Goal: Task Accomplishment & Management: Manage account settings

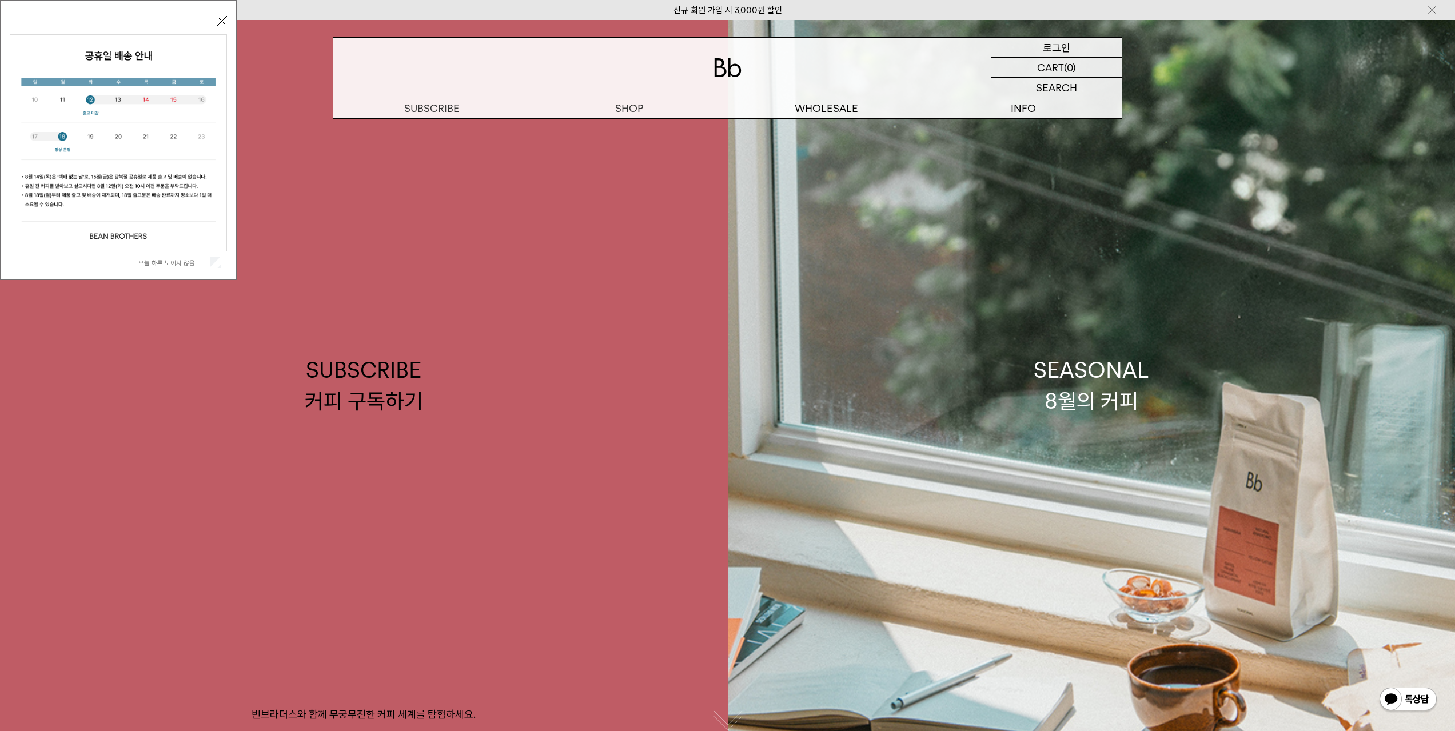
click at [1055, 49] on p "로그인" at bounding box center [1056, 47] width 27 height 19
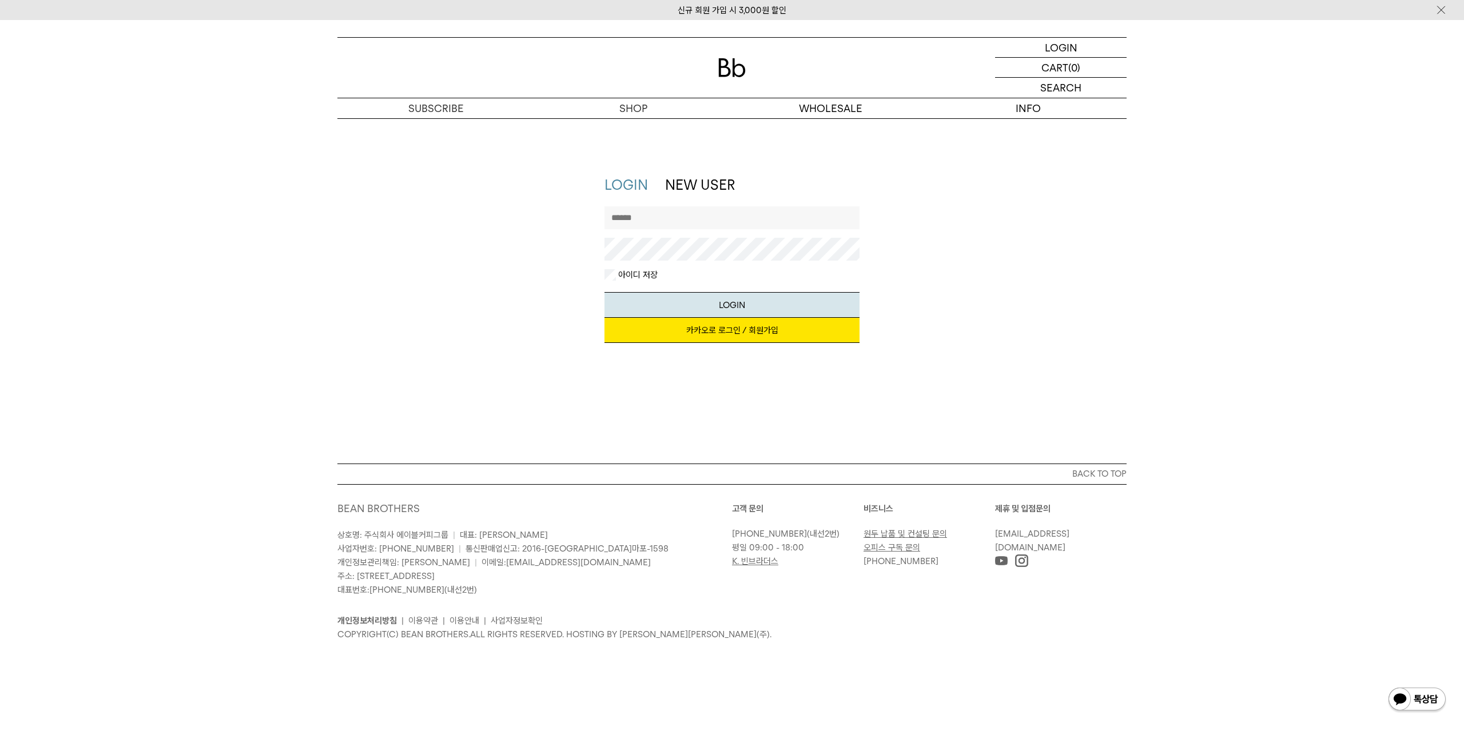
click at [702, 333] on link "카카오로 로그인 / 회원가입" at bounding box center [732, 330] width 256 height 25
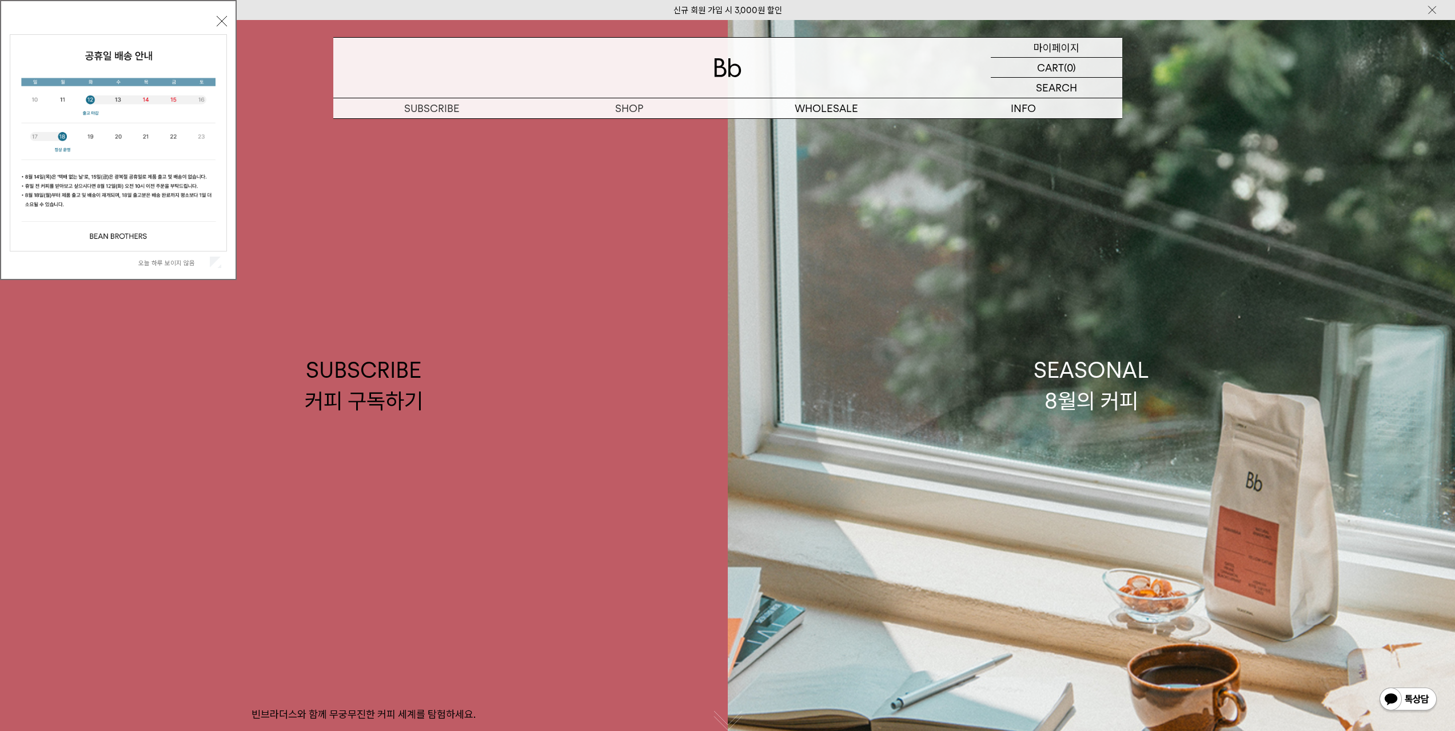
click at [1052, 53] on p "마이페이지" at bounding box center [1057, 47] width 46 height 19
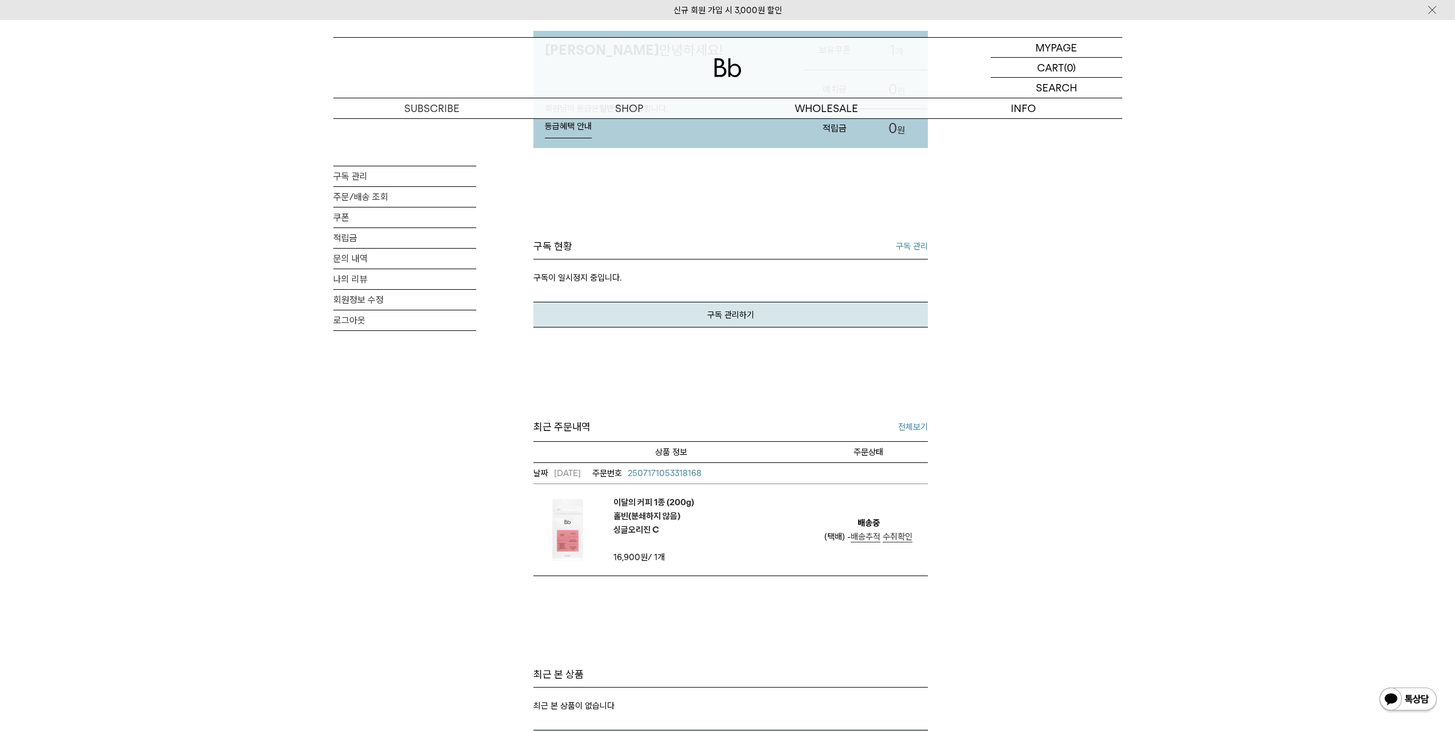
scroll to position [133, 0]
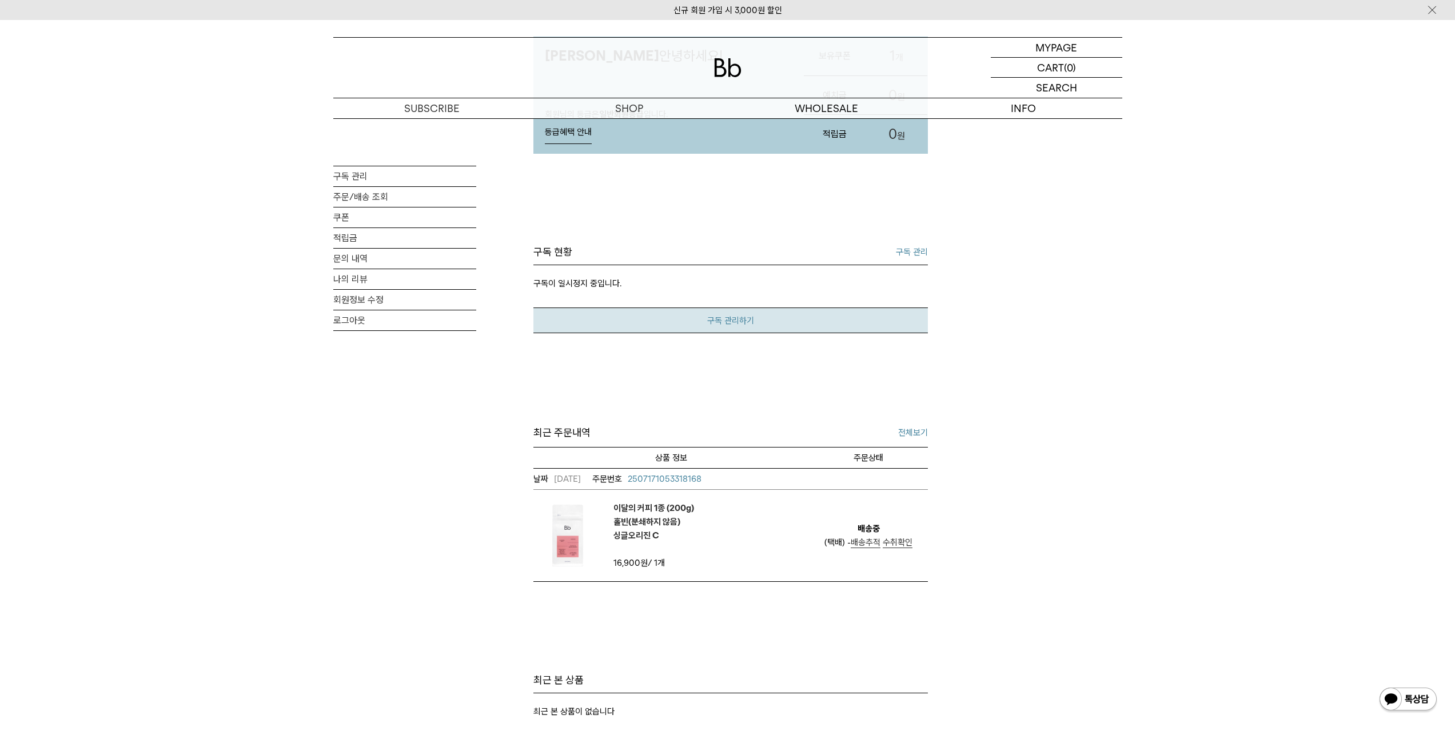
click at [738, 328] on link "구독 관리하기" at bounding box center [731, 321] width 395 height 26
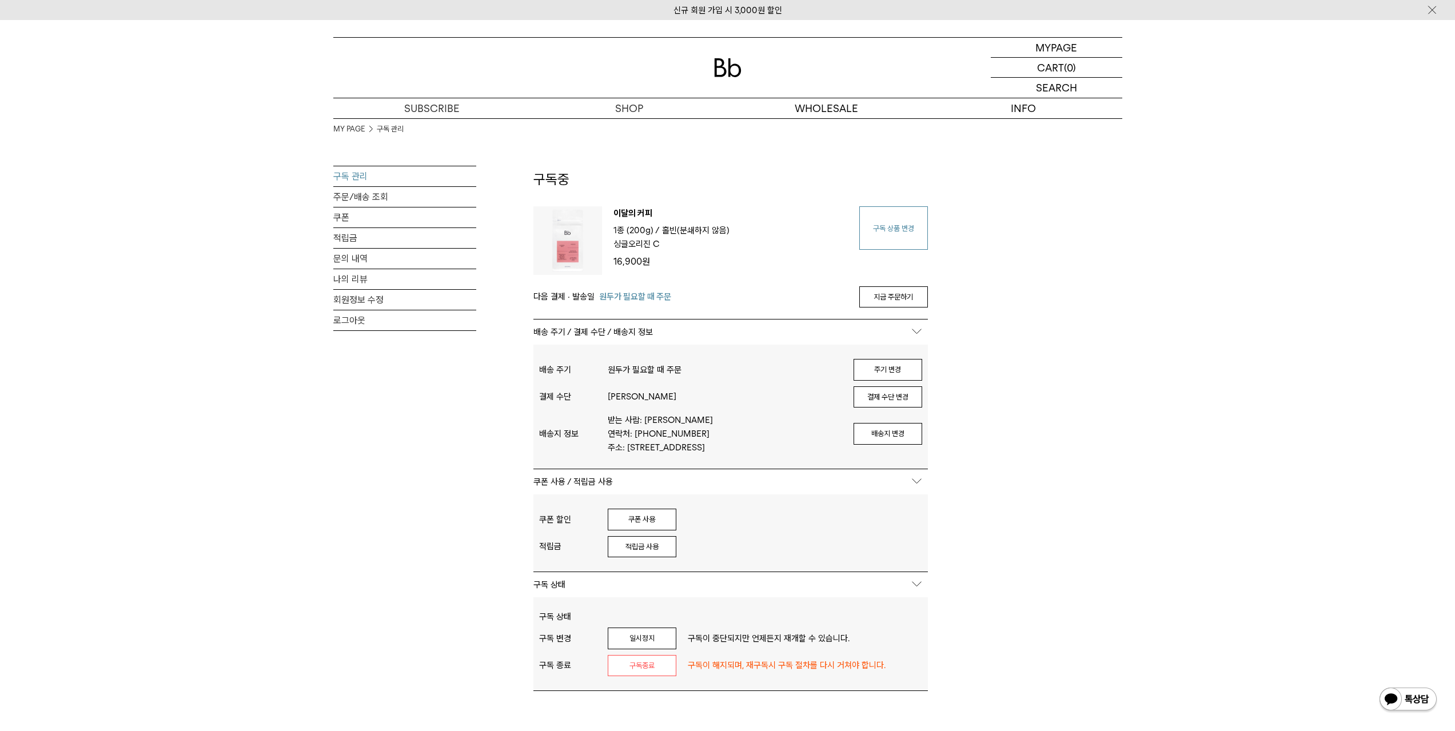
click at [867, 228] on link "구독 상품 변경" at bounding box center [893, 227] width 69 height 43
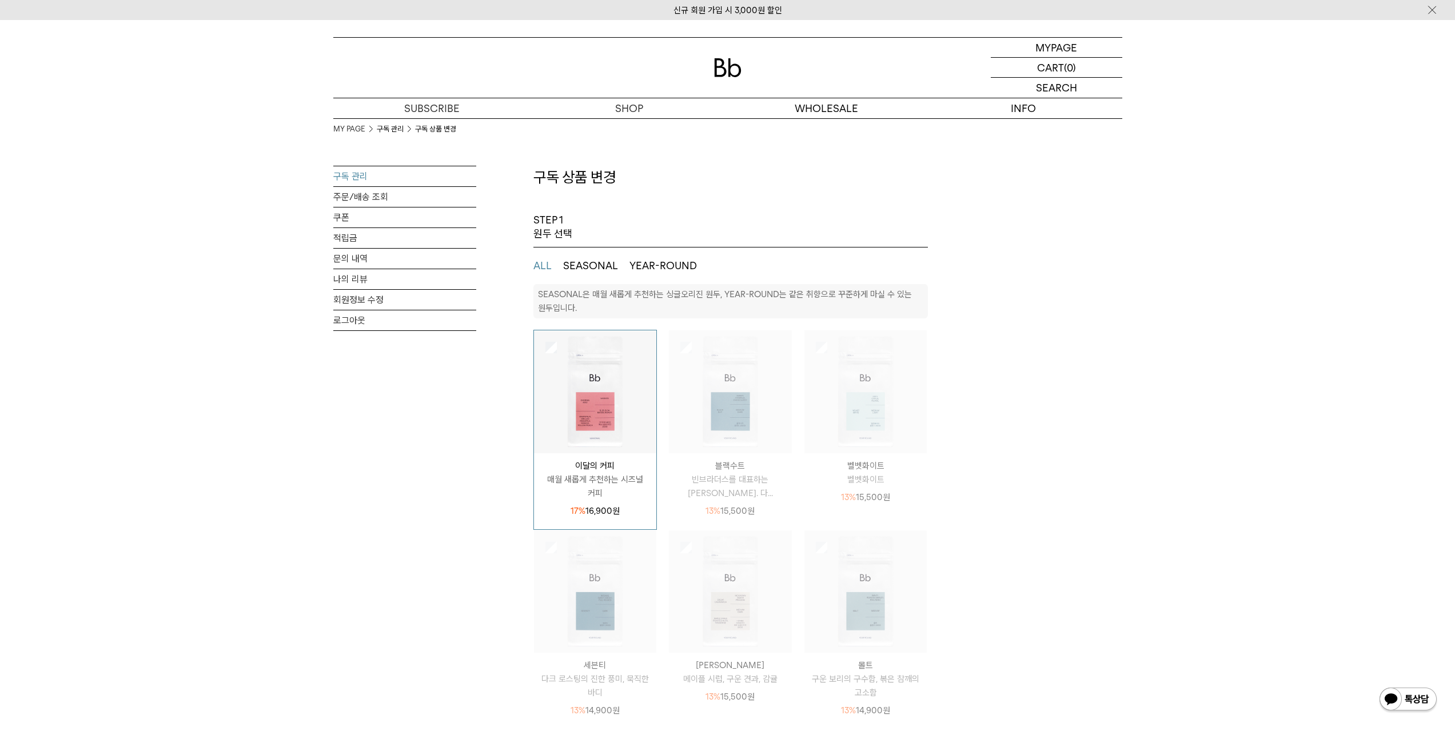
select select "**"
click at [730, 277] on ul "ALL SEASONAL YEAR-ROUND" at bounding box center [731, 266] width 395 height 37
click at [603, 268] on button "SEASONAL" at bounding box center [590, 266] width 55 height 14
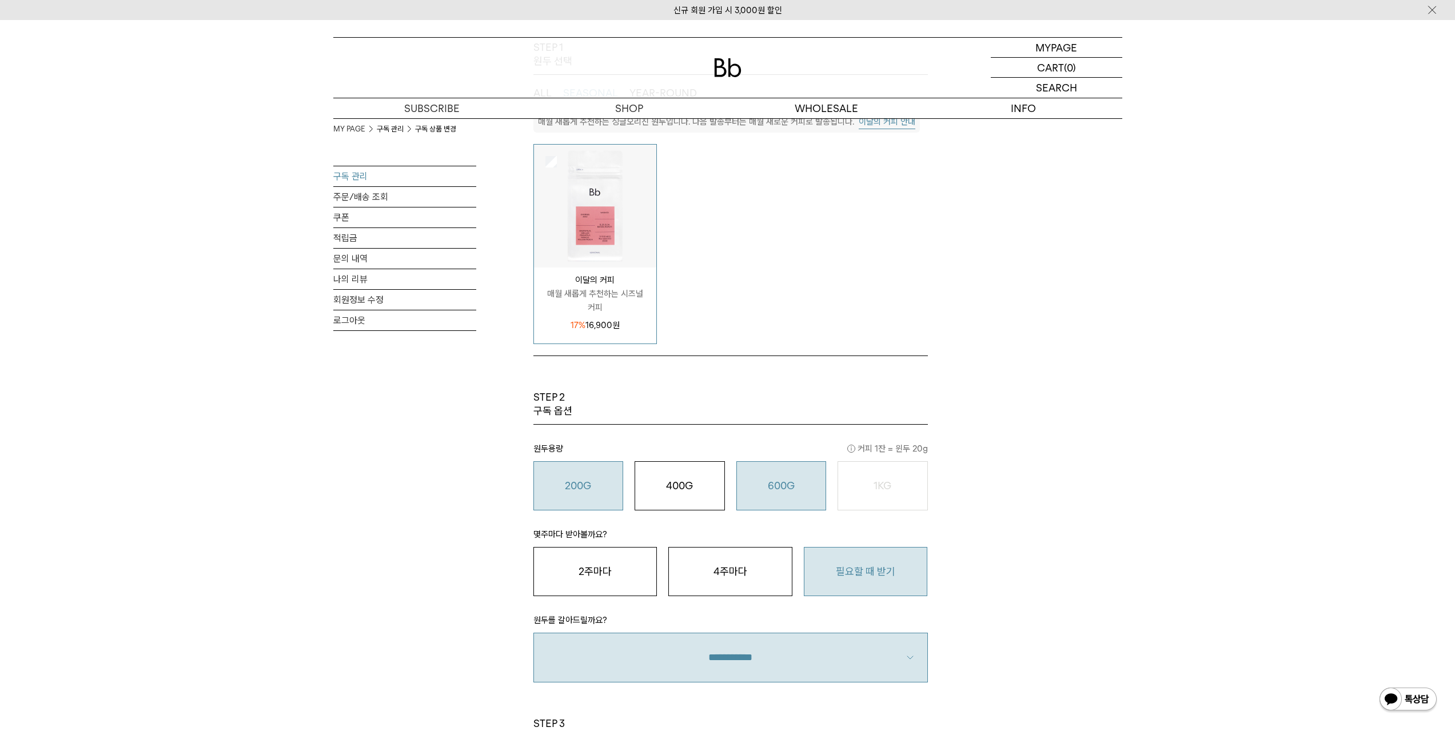
scroll to position [267, 0]
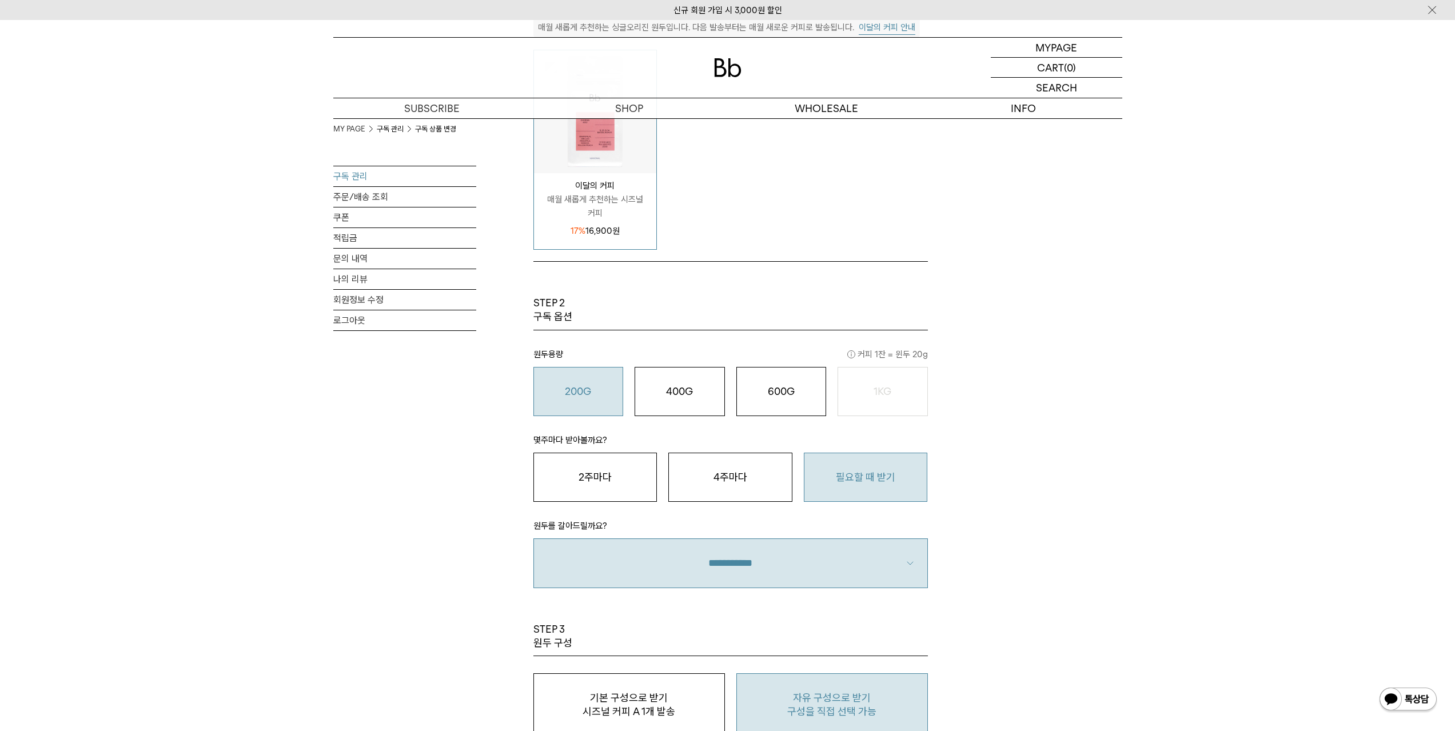
click at [887, 472] on button "필요할 때 받기" at bounding box center [866, 477] width 124 height 49
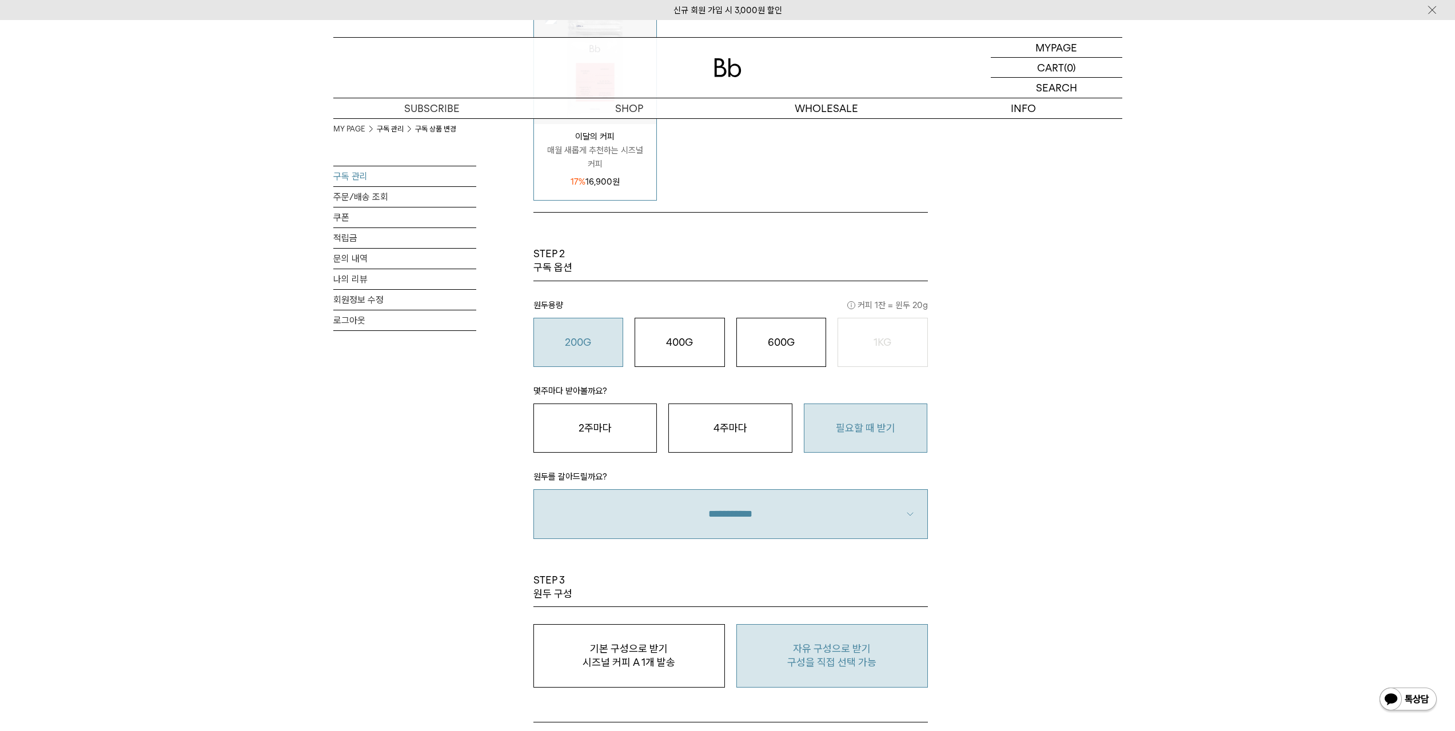
scroll to position [534, 0]
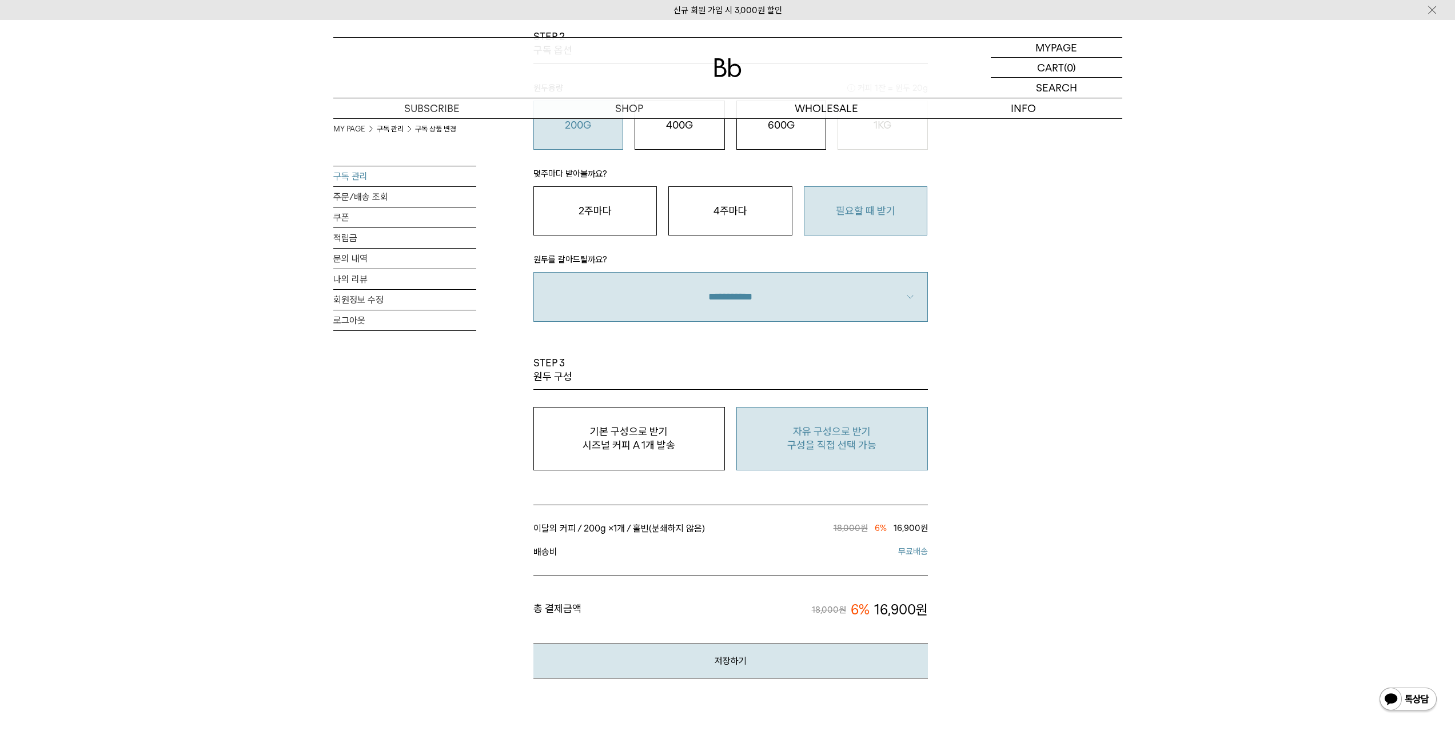
click at [852, 435] on p "자유 구성으로 받기" at bounding box center [832, 432] width 179 height 14
type input "*"
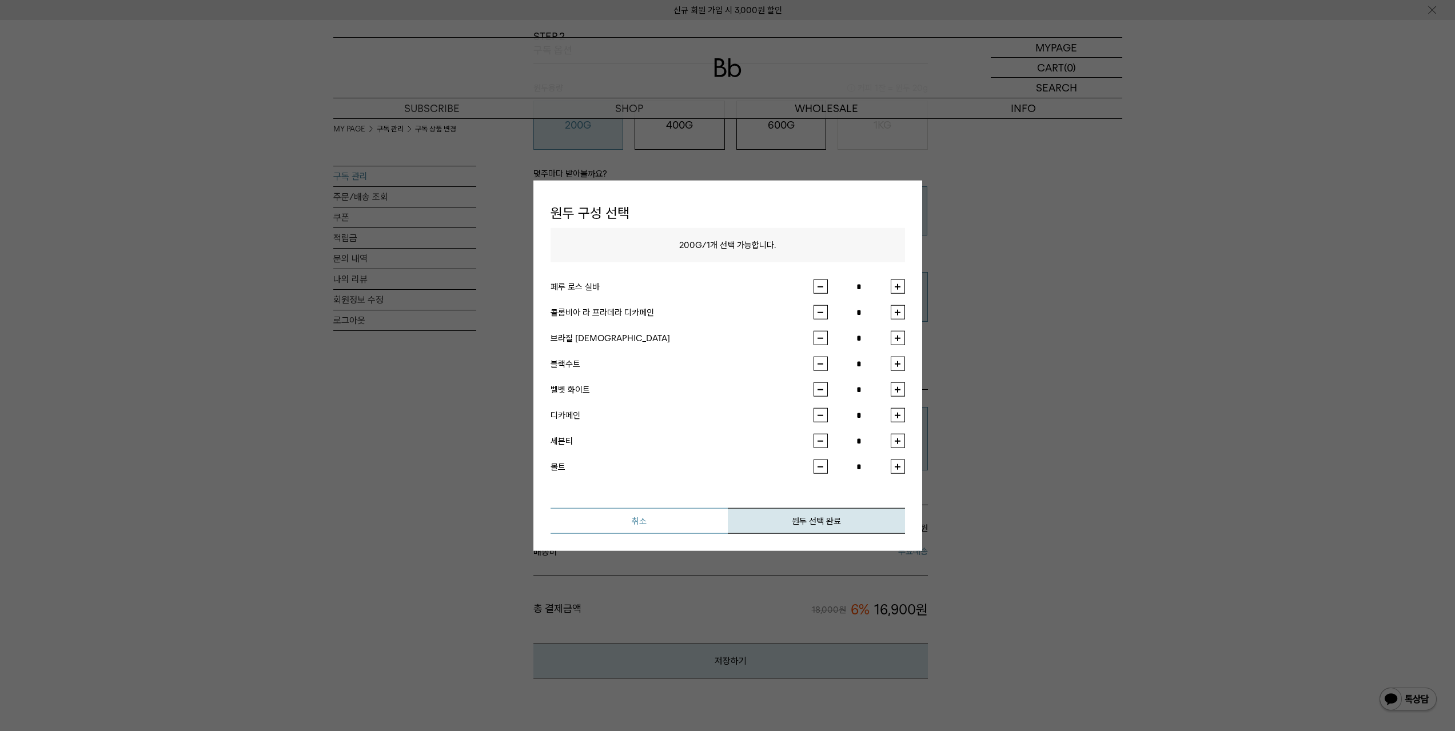
click at [655, 518] on button "취소" at bounding box center [639, 521] width 177 height 26
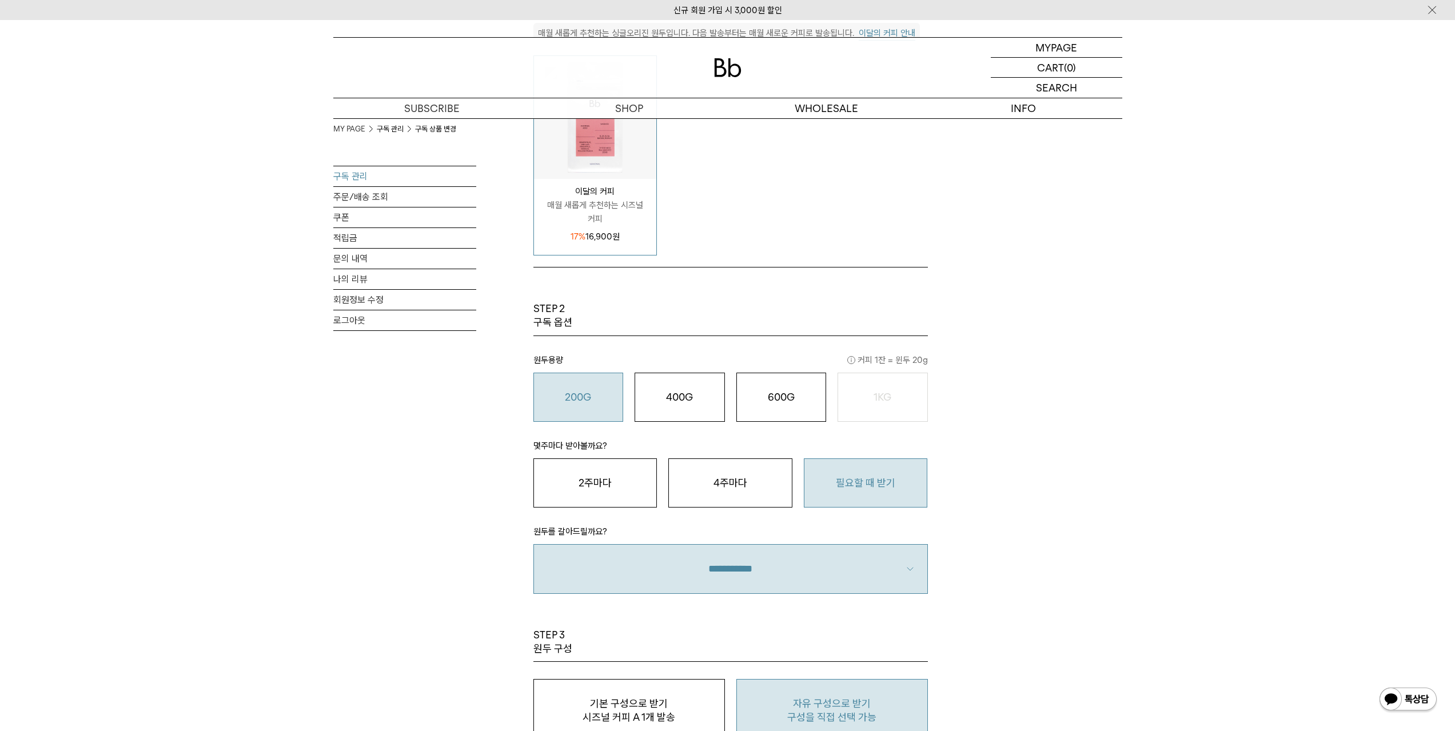
scroll to position [267, 0]
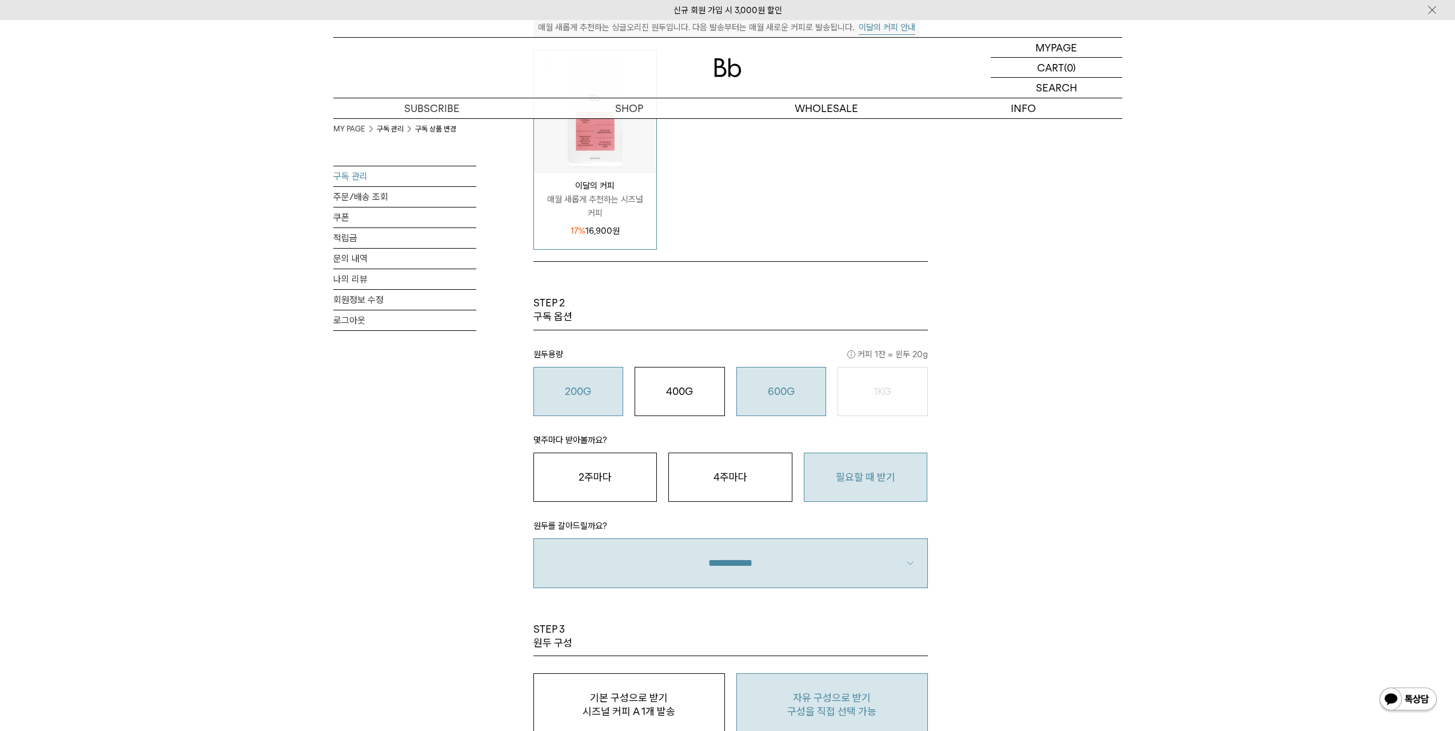
click at [790, 397] on o "600G" at bounding box center [781, 391] width 27 height 12
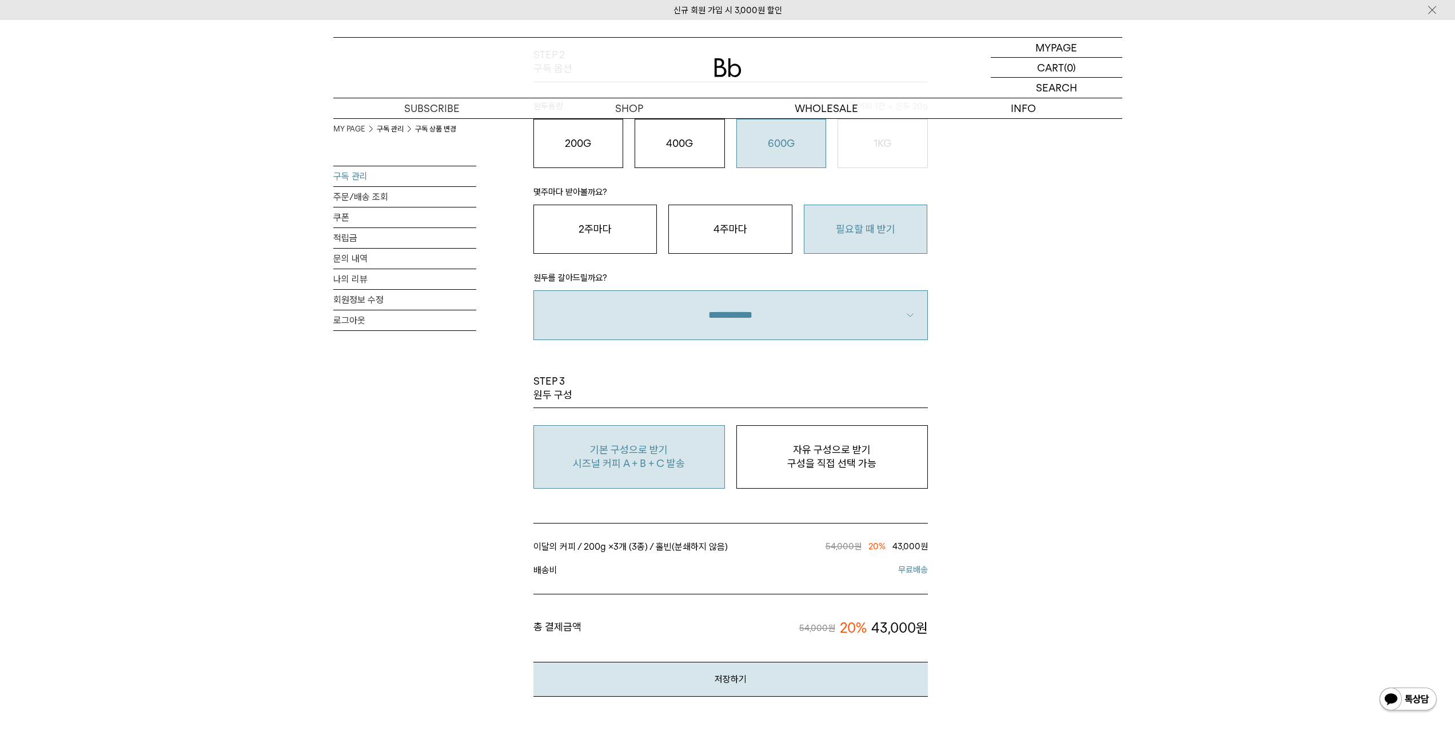
scroll to position [534, 0]
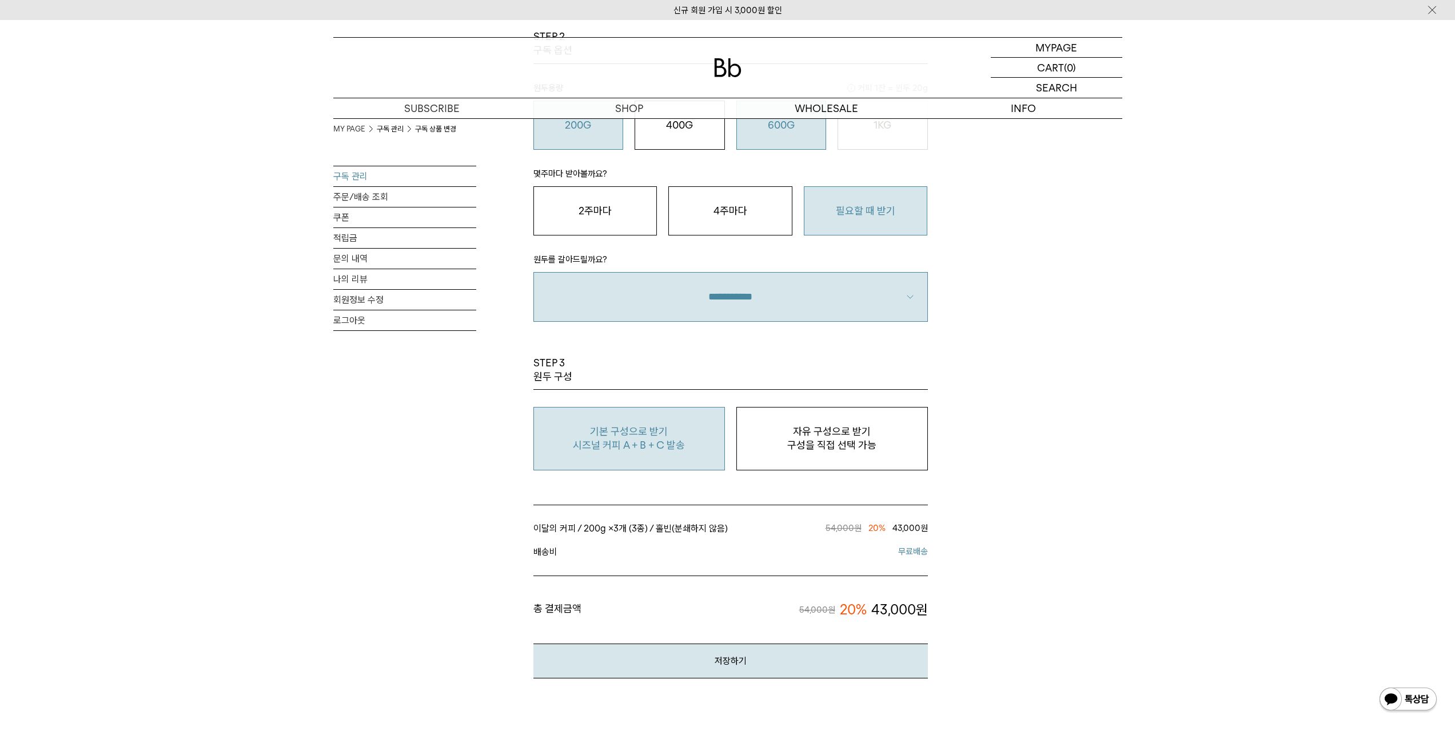
click at [576, 137] on button "200G 16,900 원" at bounding box center [579, 125] width 90 height 49
click at [690, 132] on button "400G 31,000 원" at bounding box center [680, 125] width 90 height 49
click at [769, 137] on button "600G 43,000 원" at bounding box center [782, 125] width 90 height 49
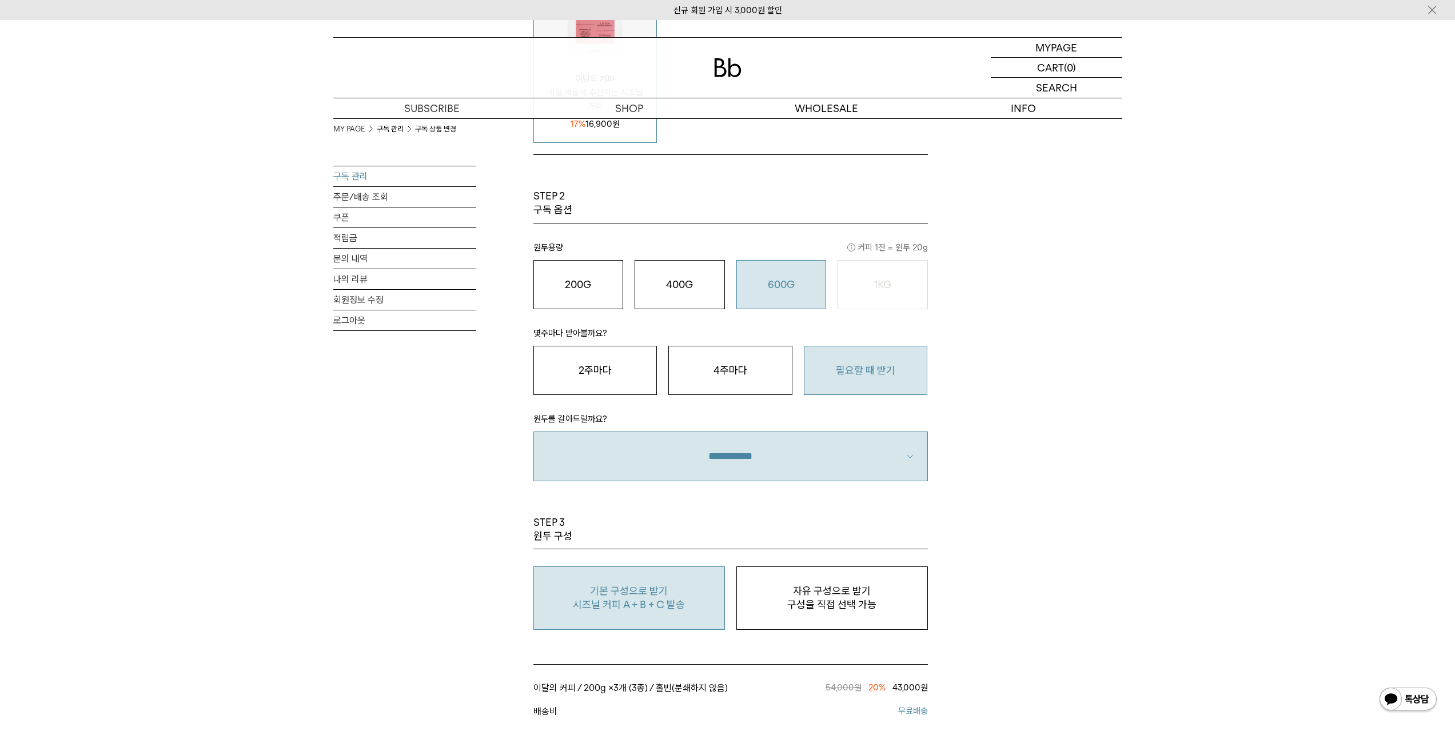
scroll to position [0, 0]
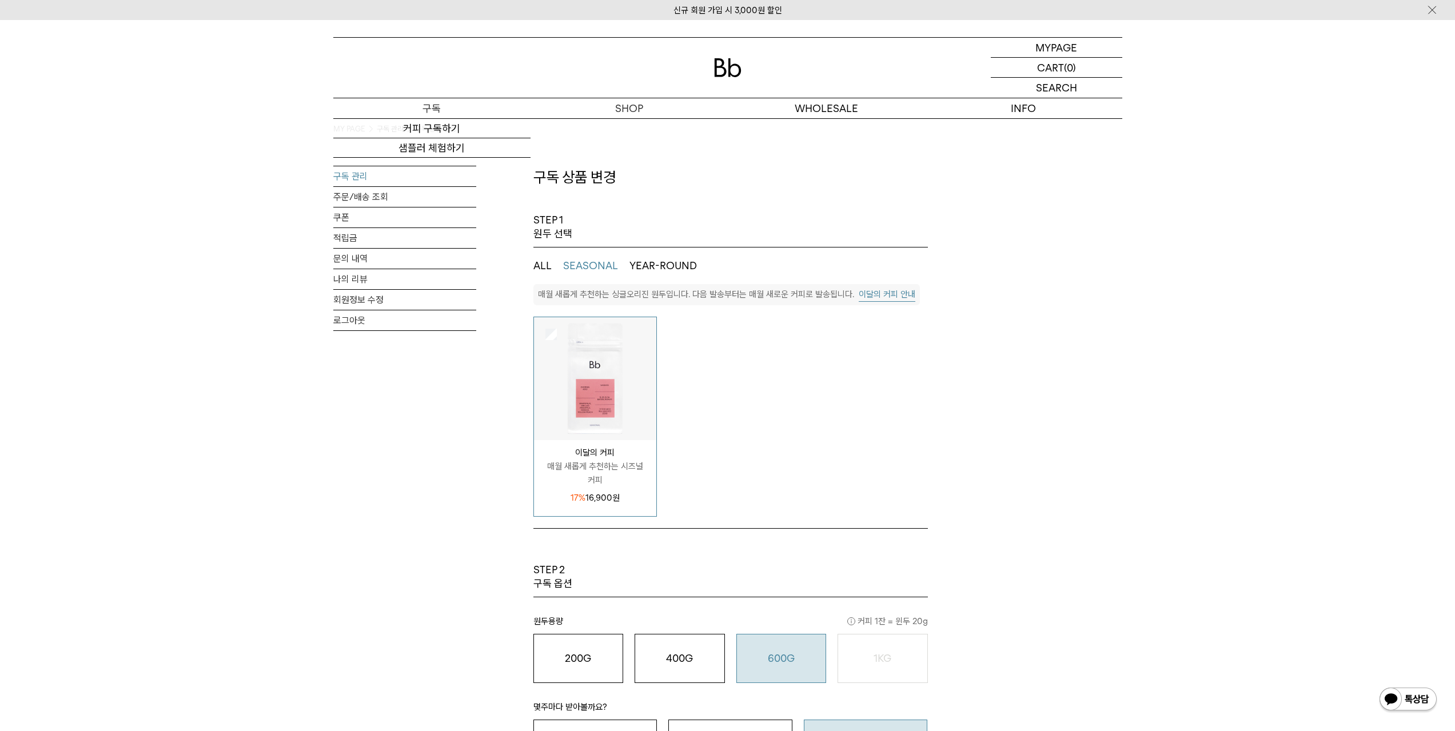
click at [449, 110] on p "구독" at bounding box center [431, 108] width 197 height 20
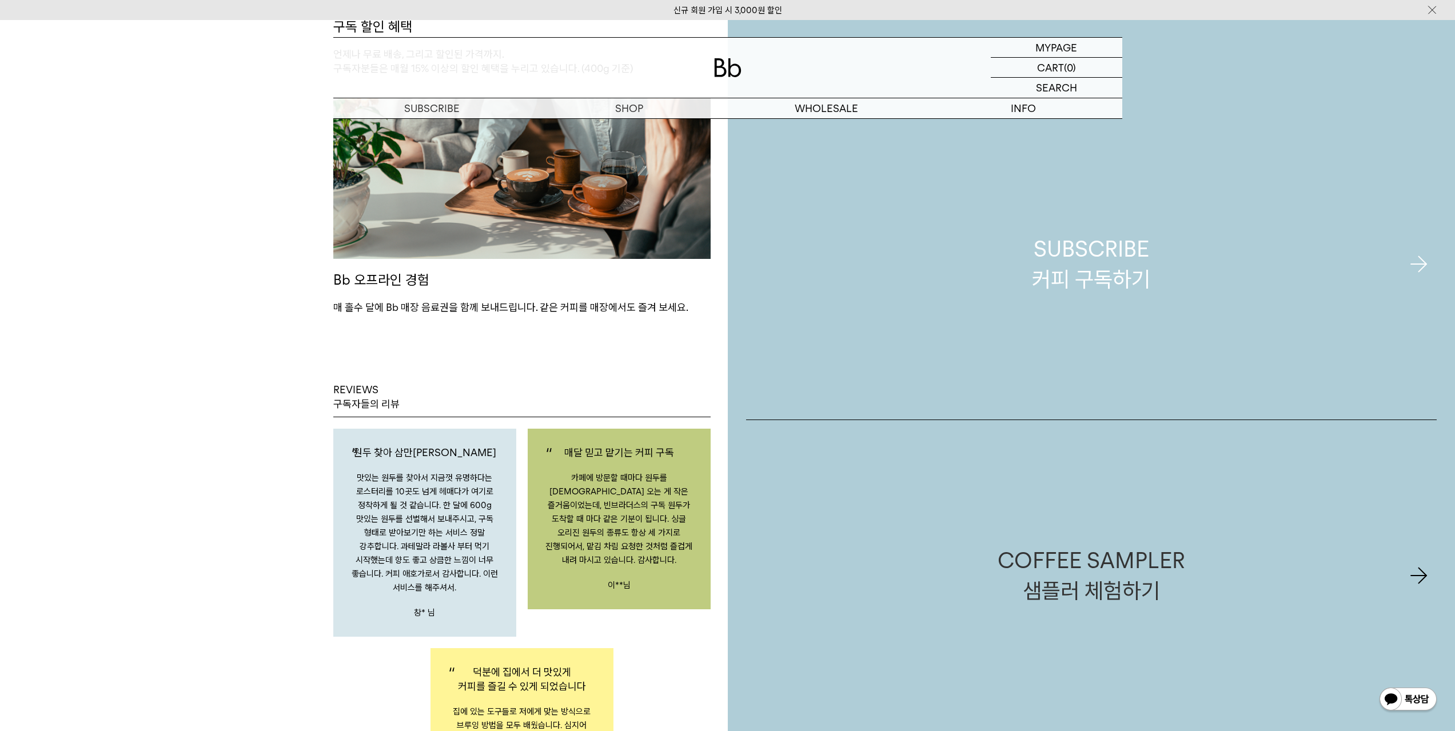
scroll to position [1734, 0]
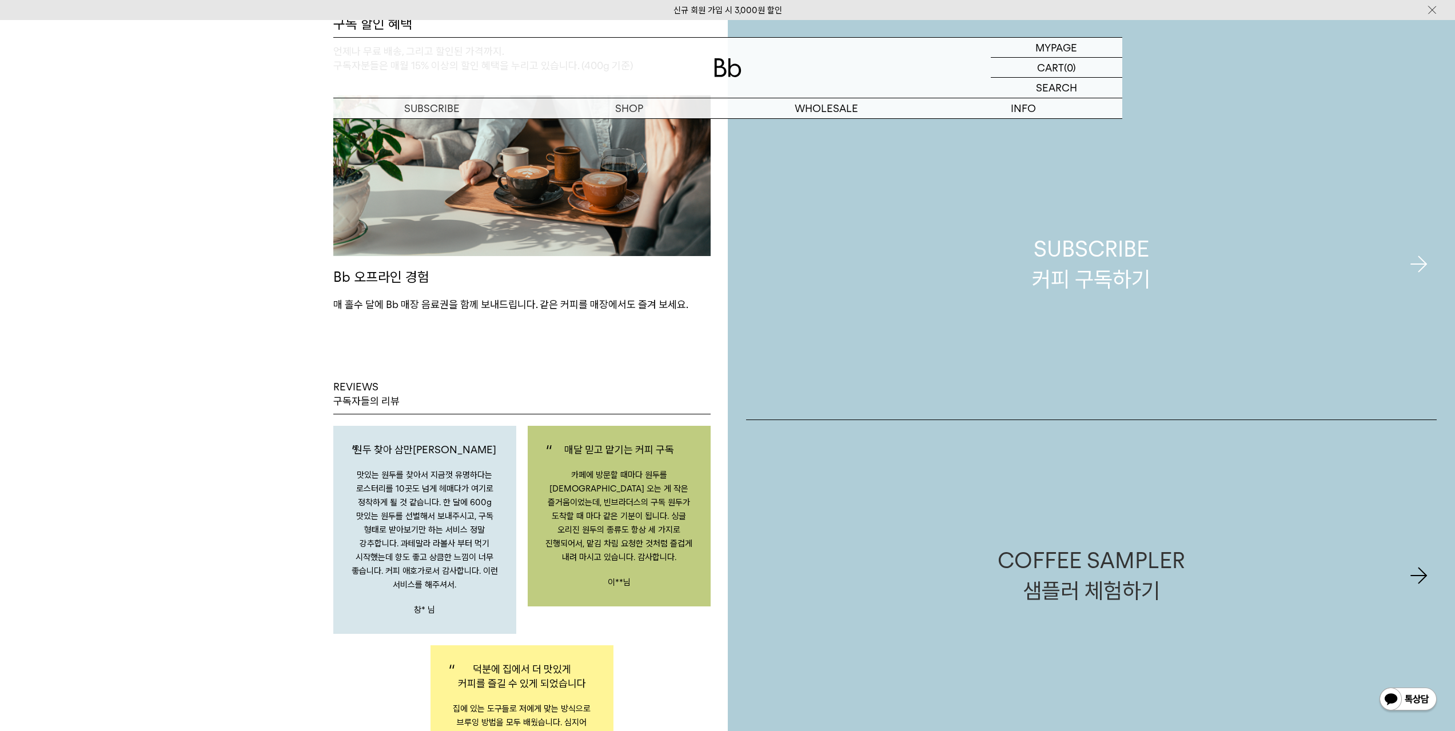
click at [1151, 285] on link "SUBSCRIBE 커피 구독하기" at bounding box center [1091, 264] width 691 height 311
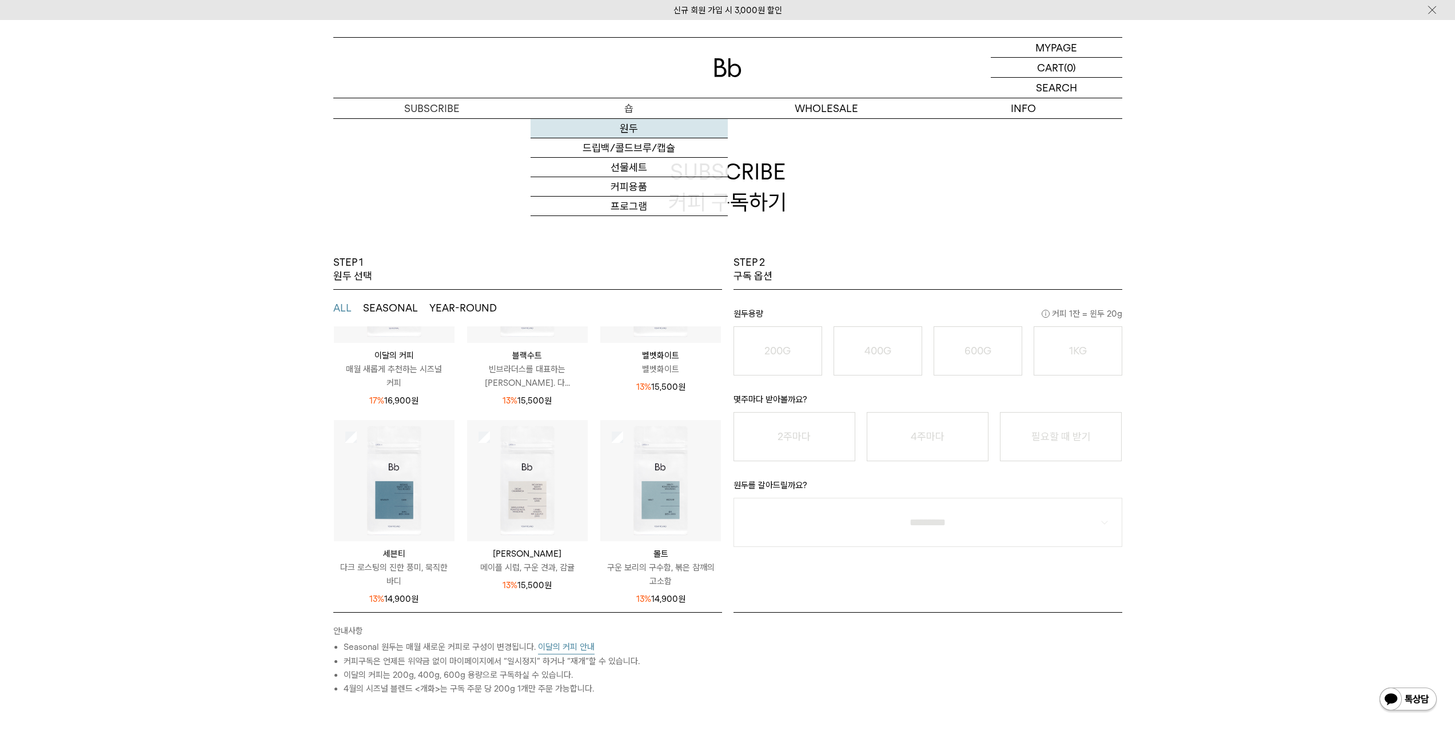
click at [632, 133] on link "원두" at bounding box center [629, 128] width 197 height 19
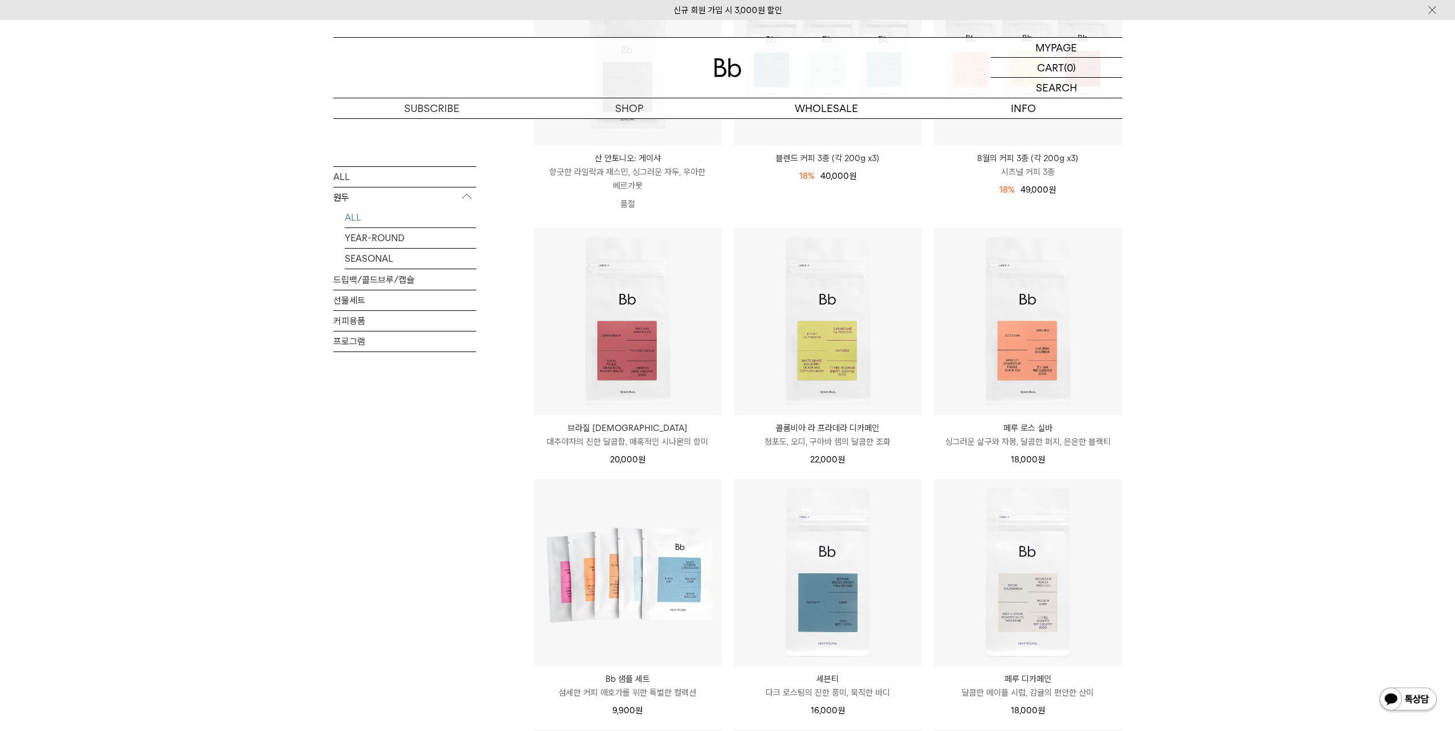
scroll to position [267, 0]
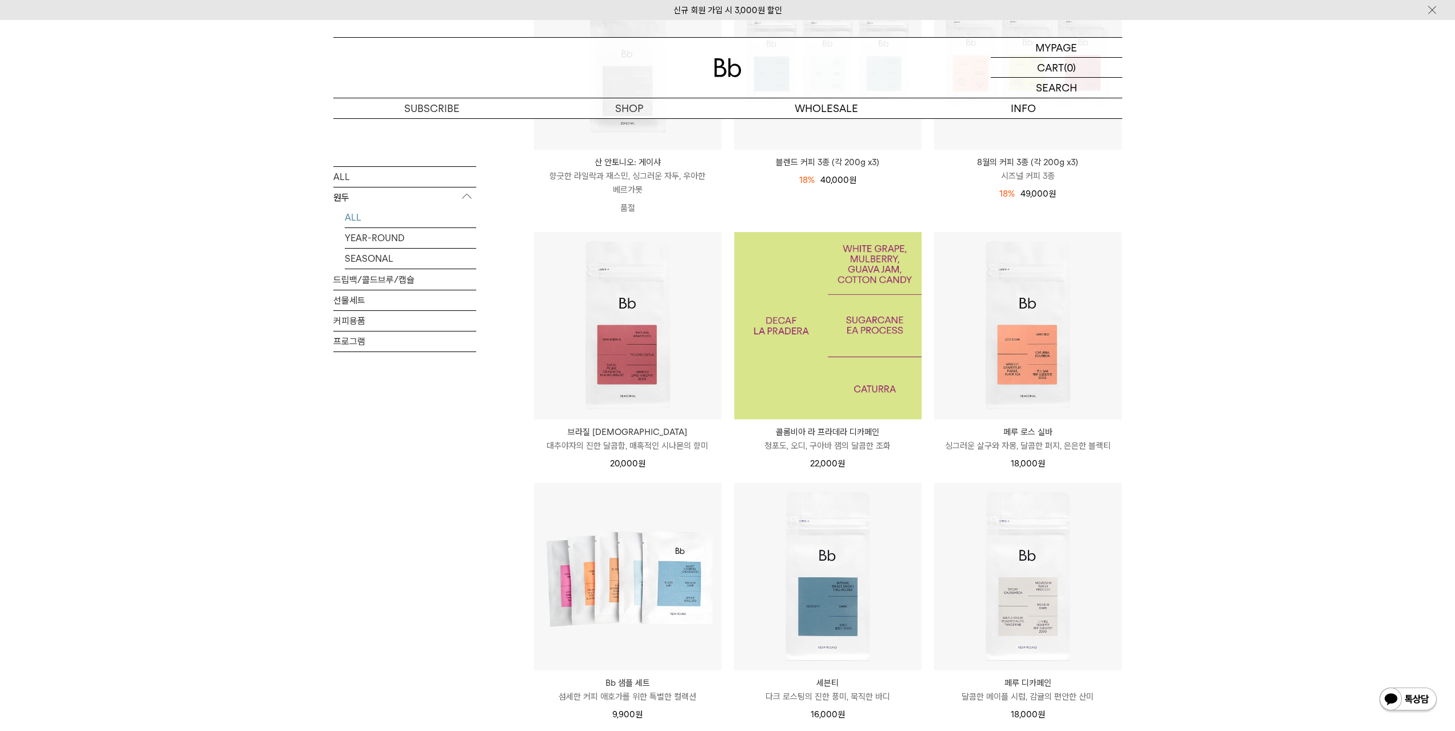
click at [869, 319] on img at bounding box center [828, 326] width 188 height 188
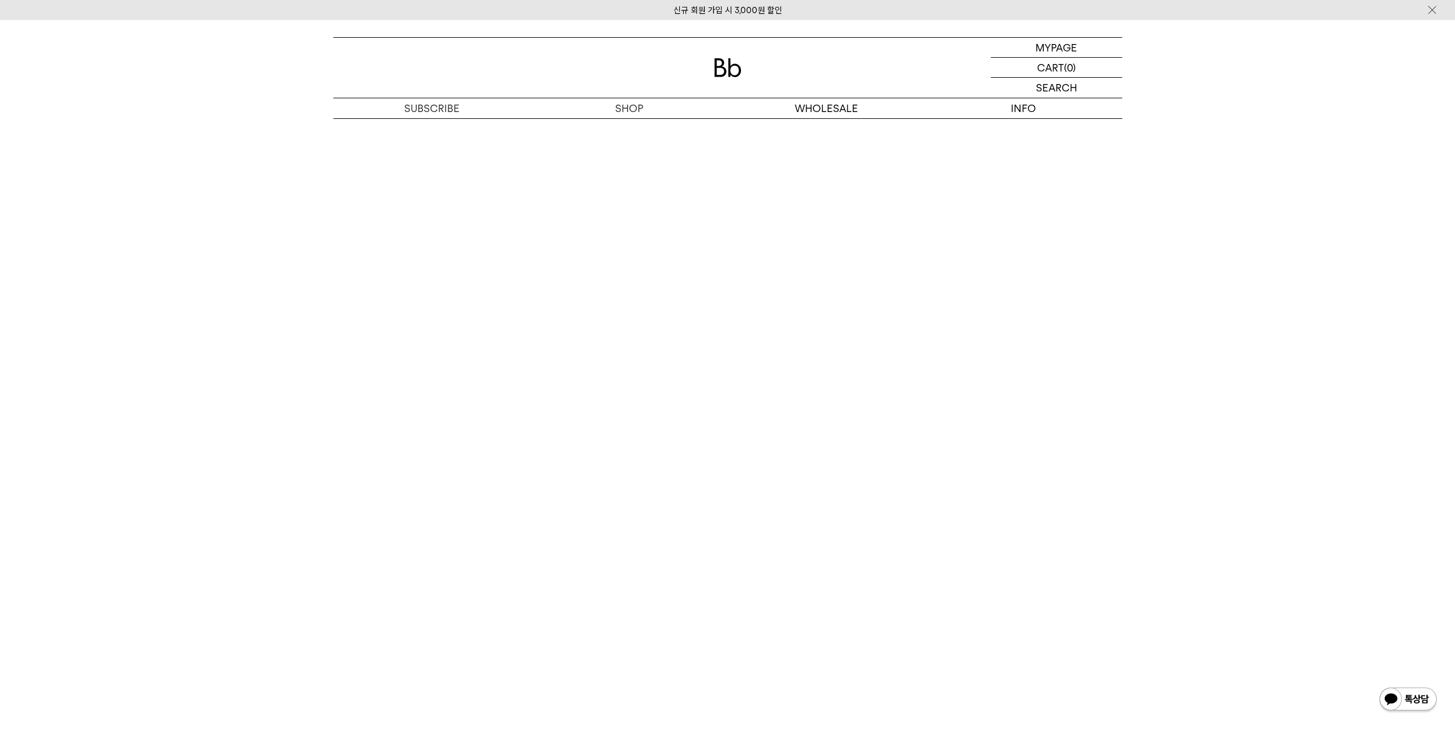
scroll to position [2802, 0]
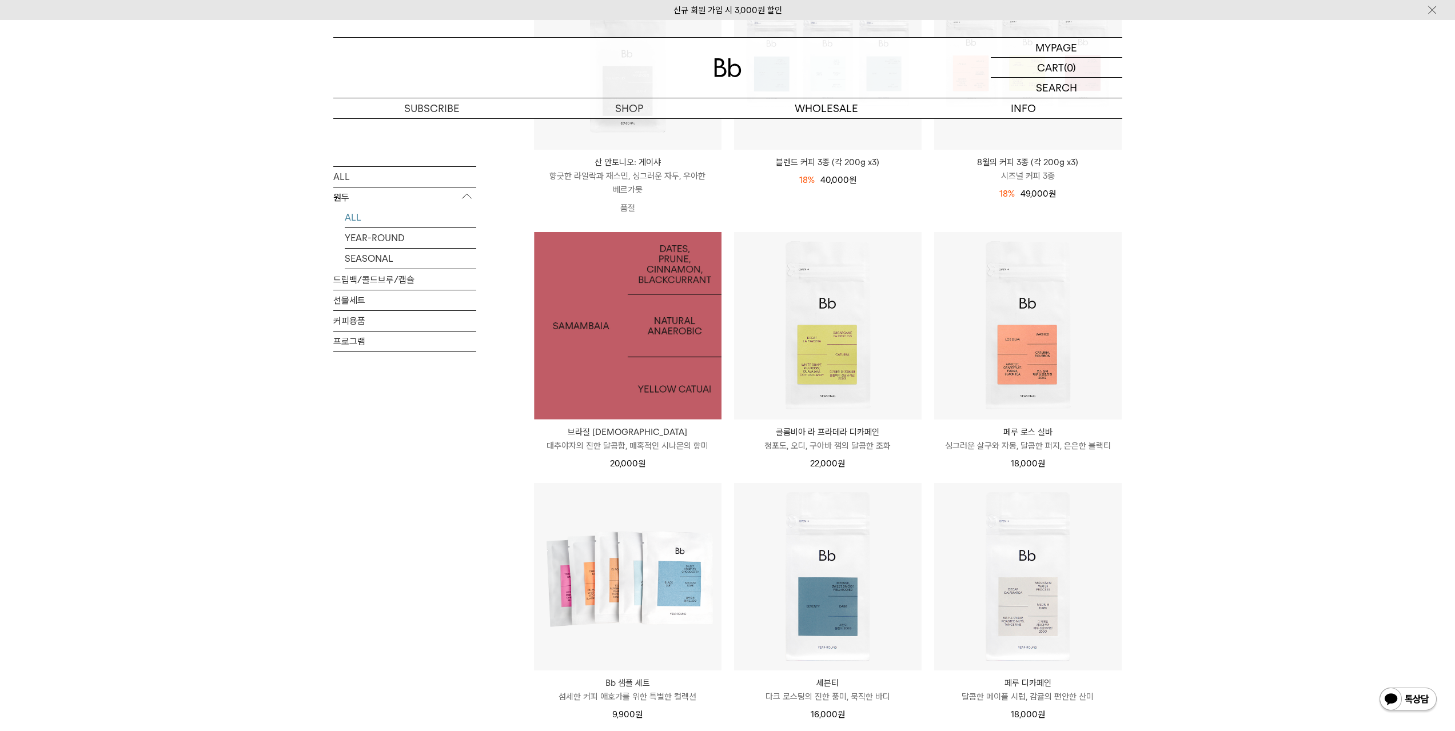
click at [622, 282] on img at bounding box center [628, 326] width 188 height 188
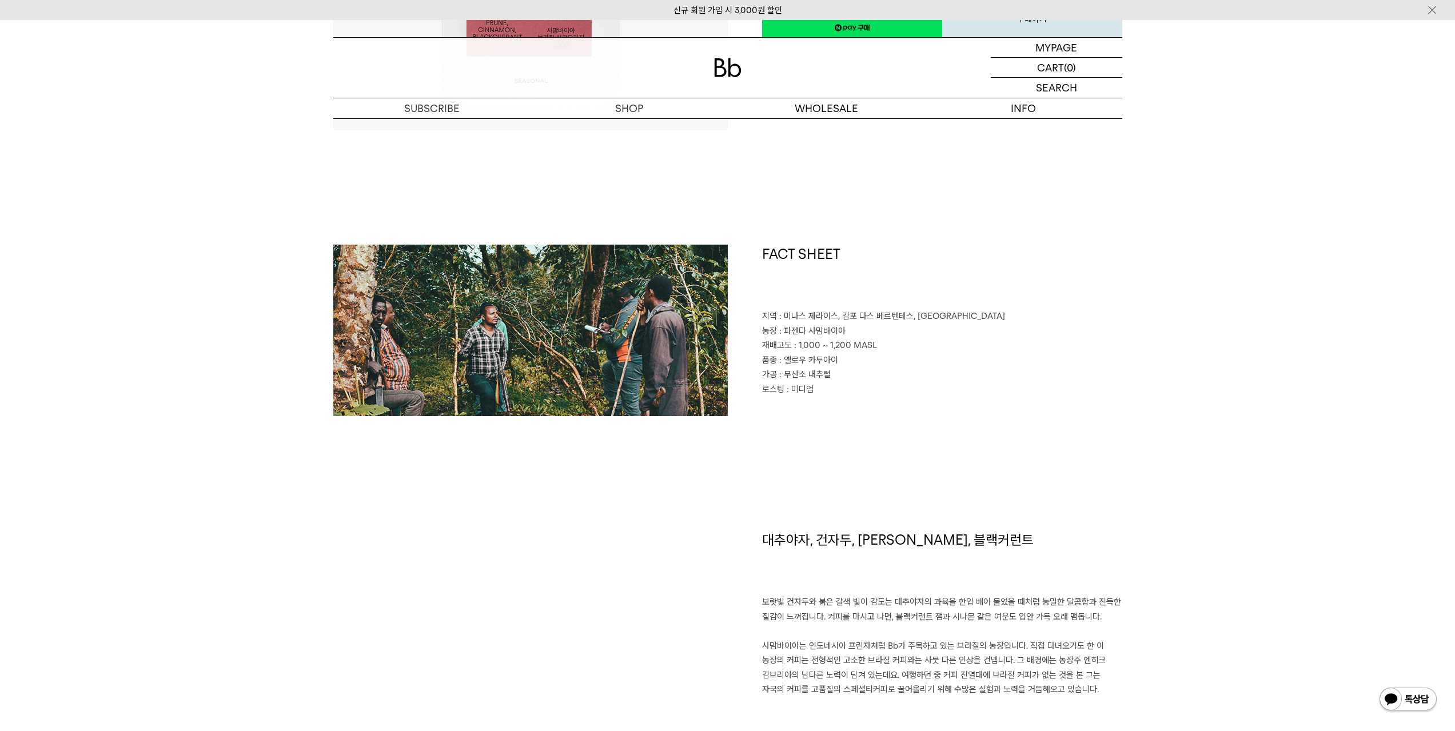
scroll to position [400, 0]
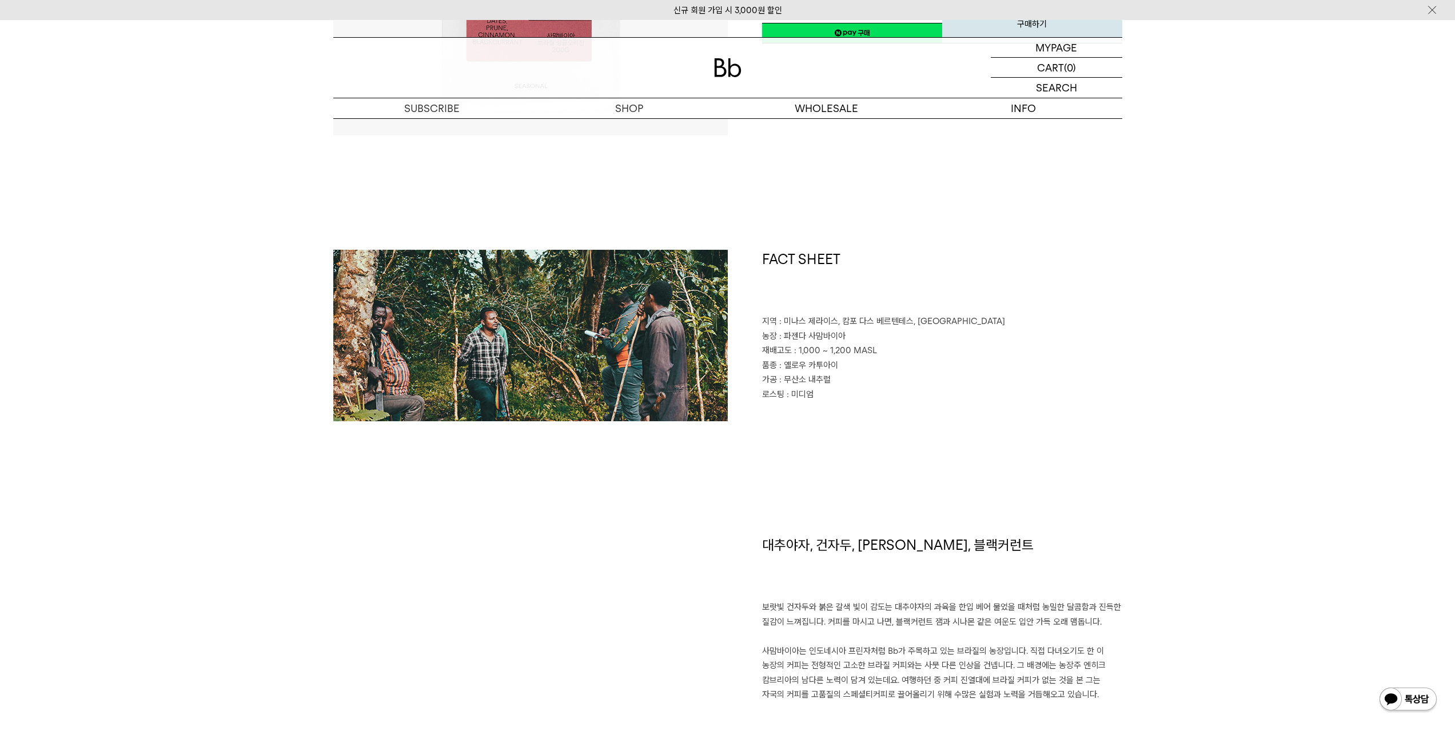
drag, startPoint x: 910, startPoint y: 286, endPoint x: 873, endPoint y: 286, distance: 37.2
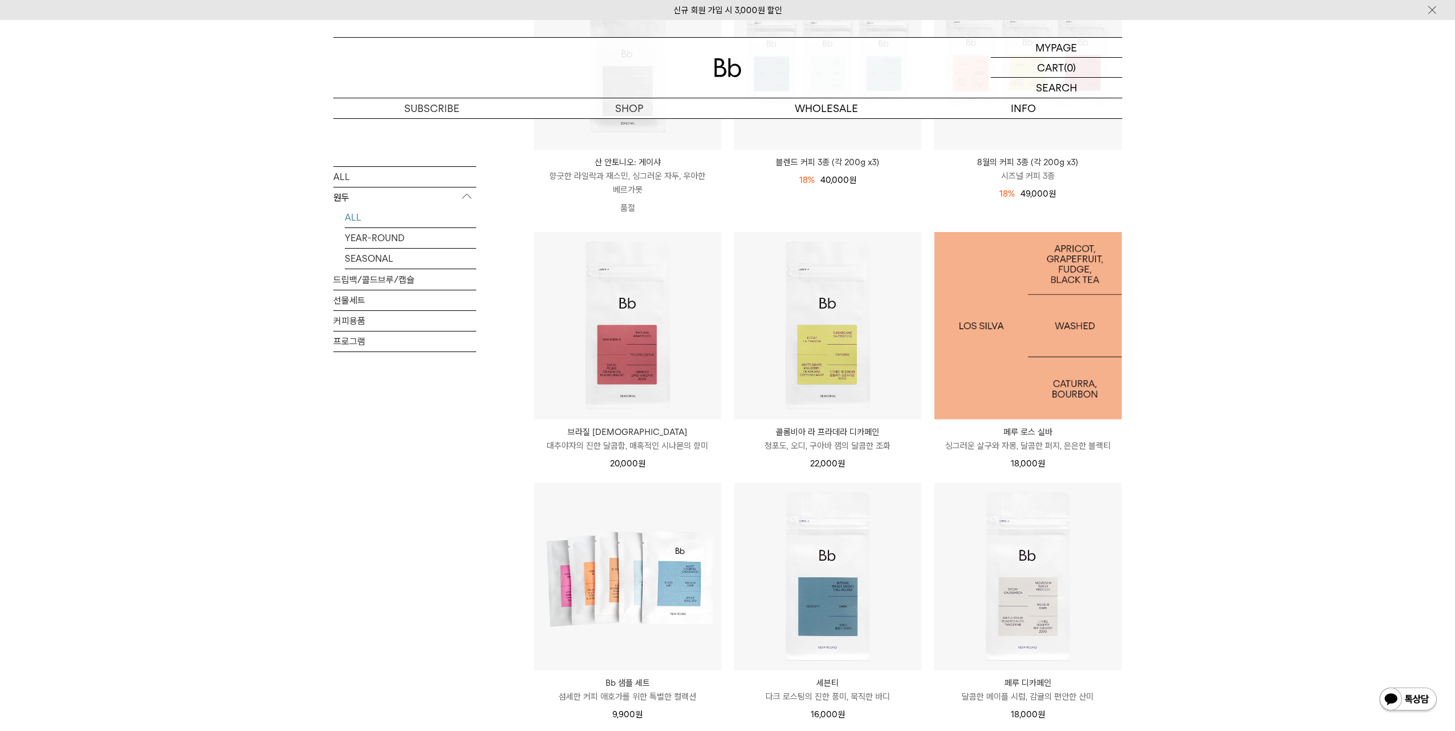
click at [982, 299] on img at bounding box center [1028, 326] width 188 height 188
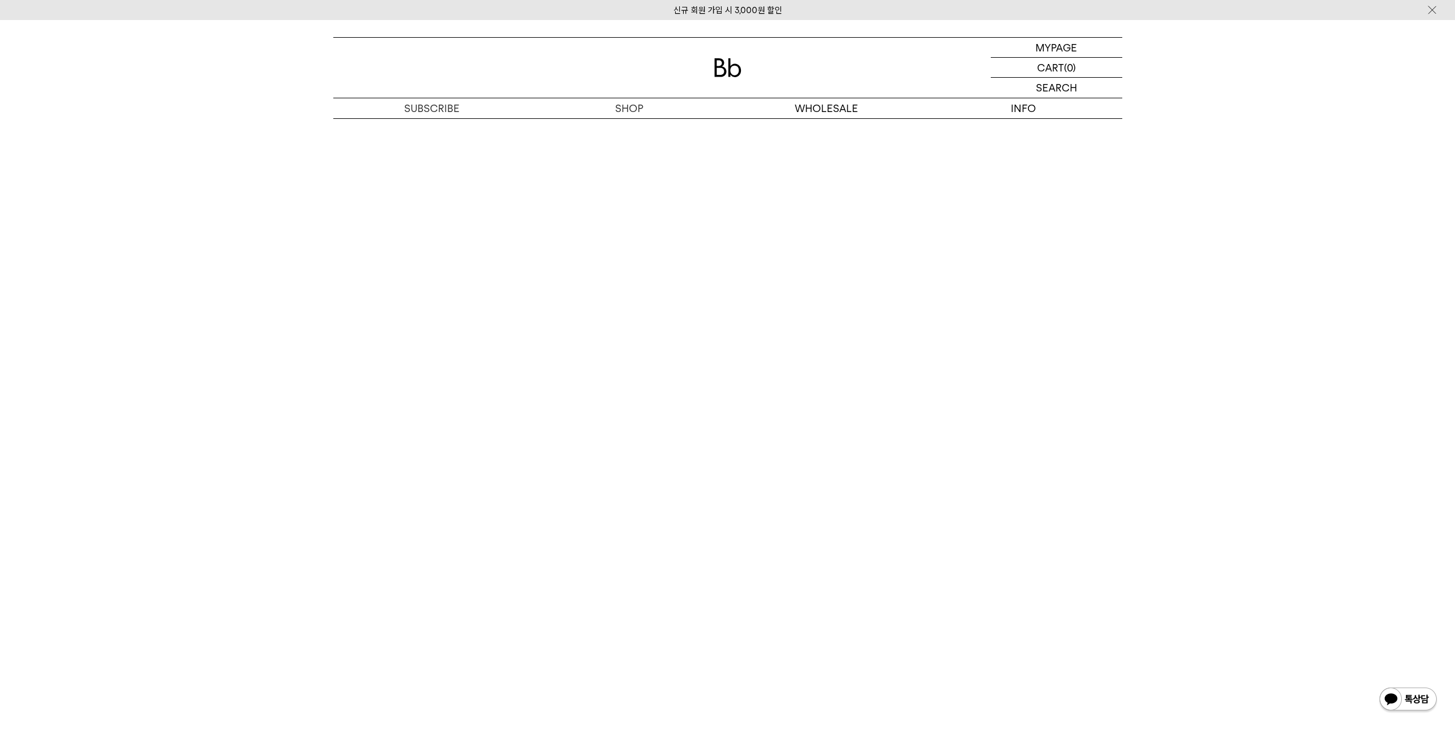
scroll to position [2535, 0]
